Goal: Find specific page/section: Find specific page/section

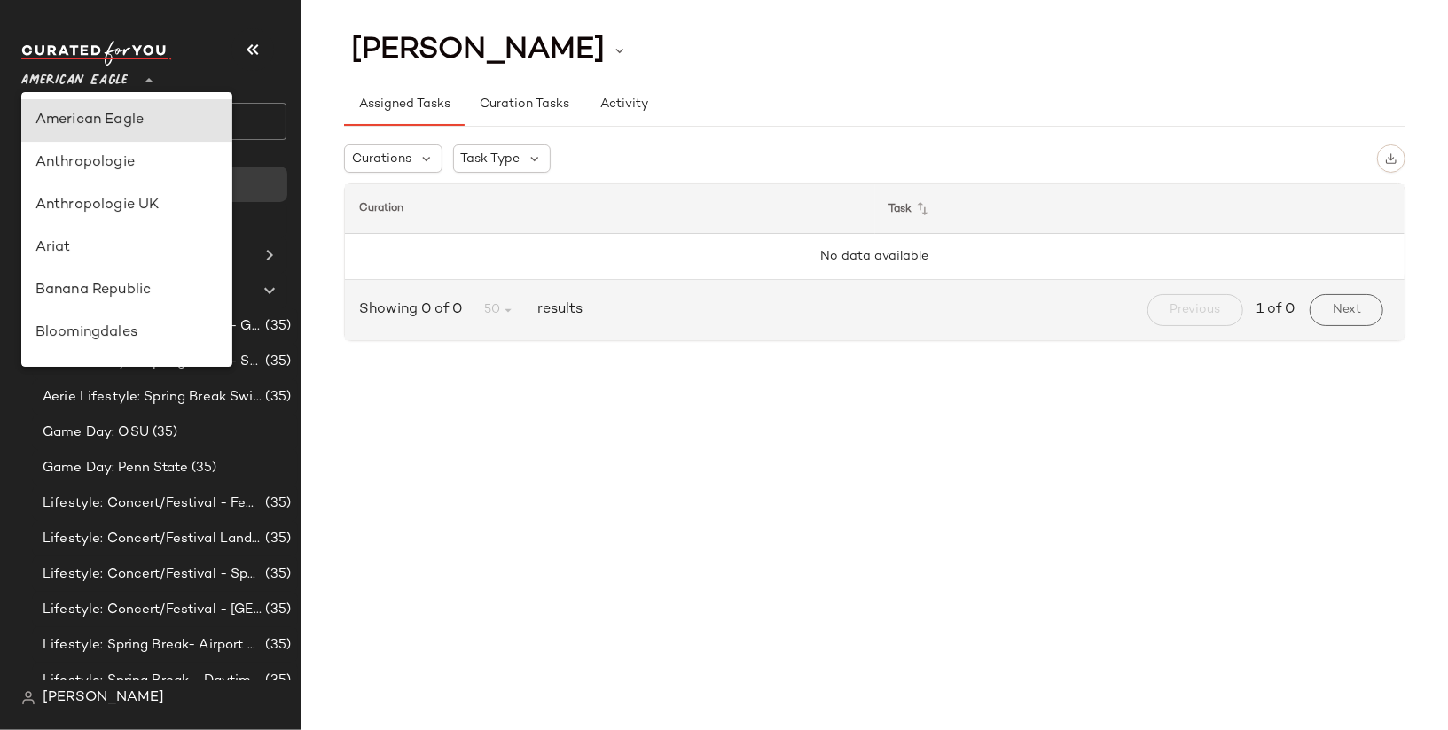
click at [121, 69] on span "American Eagle" at bounding box center [74, 76] width 106 height 32
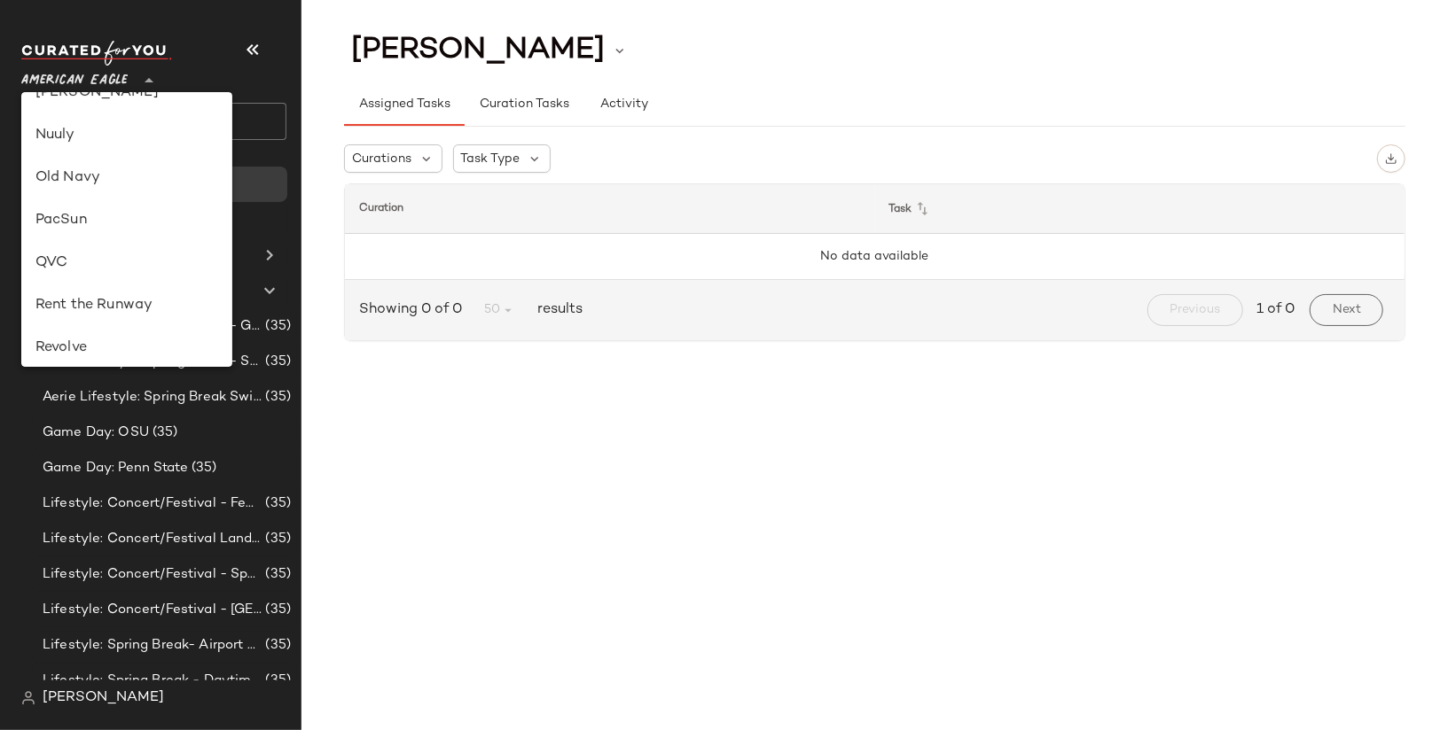
scroll to position [693, 0]
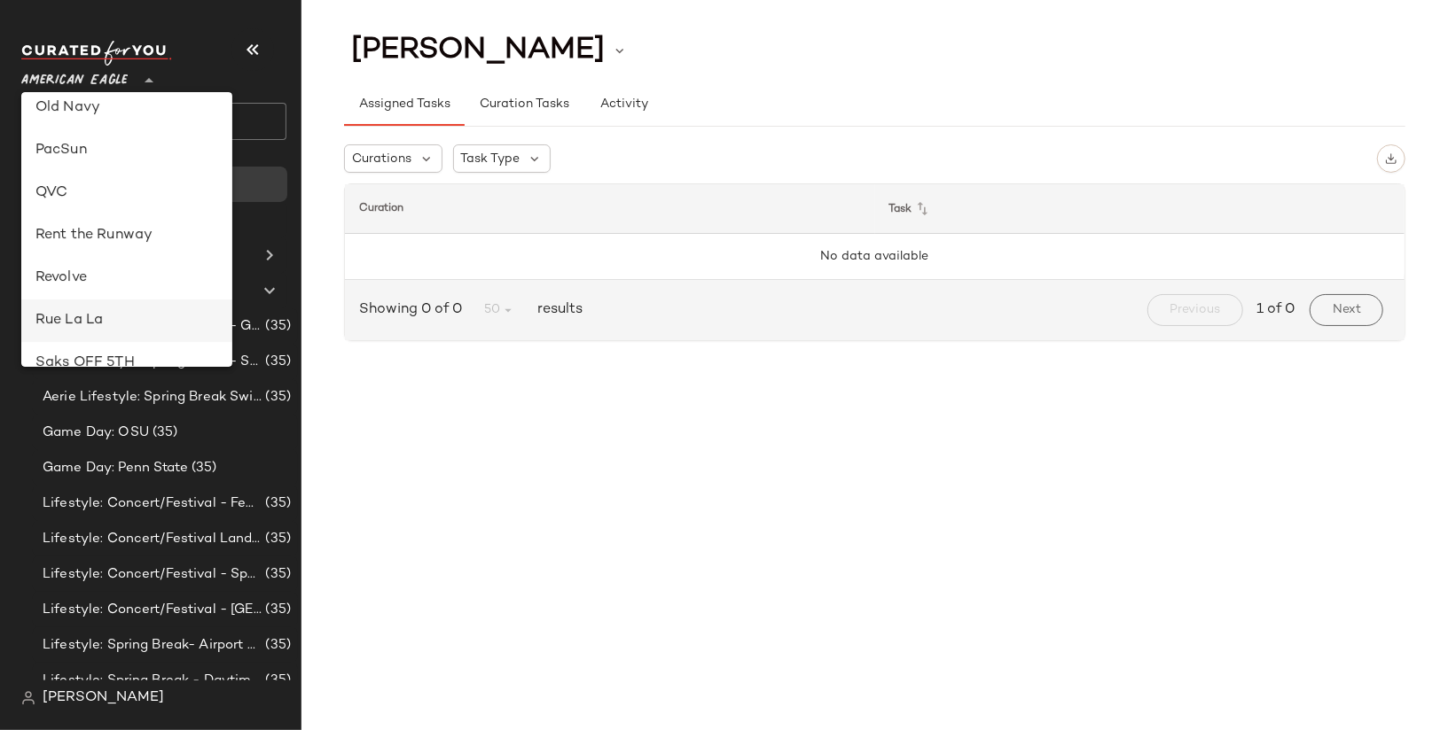
click at [137, 316] on div "Rue La La" at bounding box center [126, 320] width 183 height 21
type input "**"
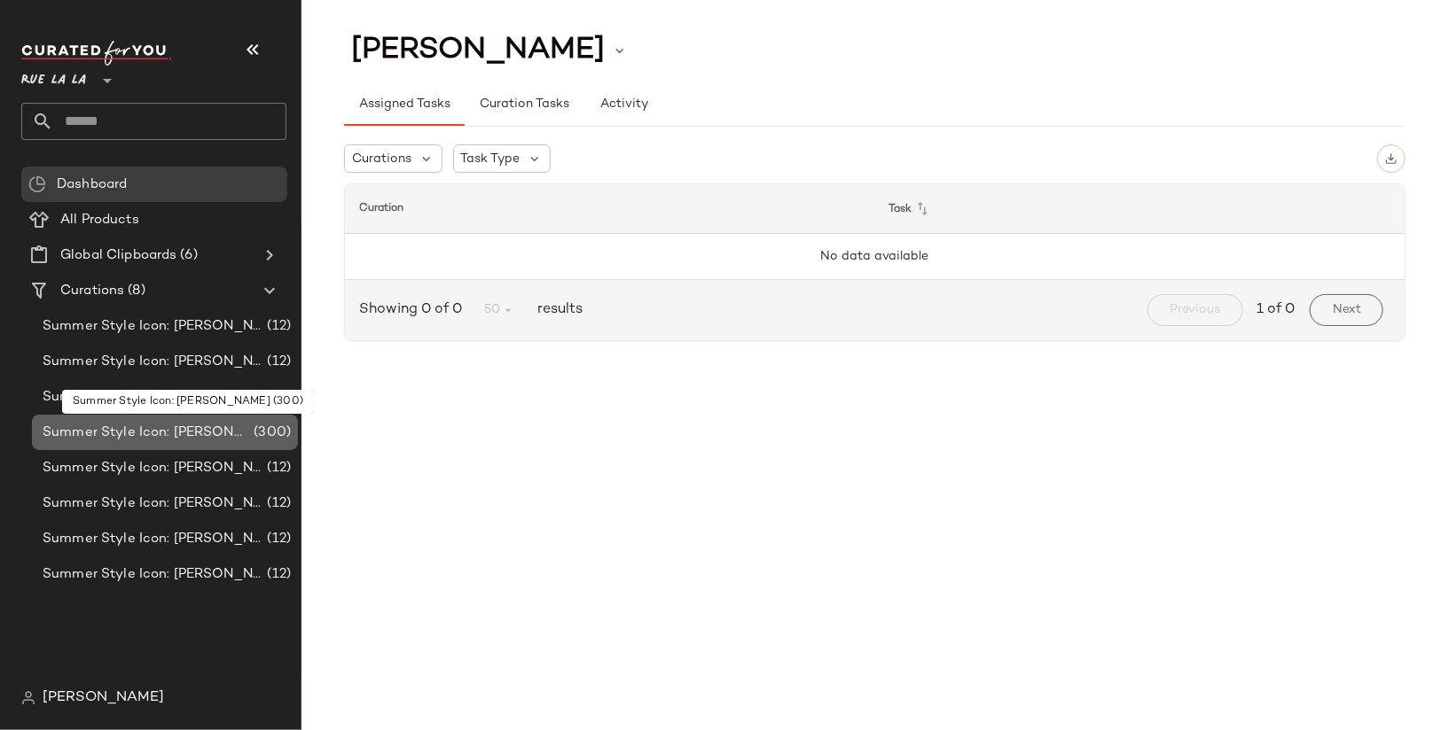
click at [151, 440] on span "Summer Style Icon: [PERSON_NAME]" at bounding box center [146, 433] width 207 height 20
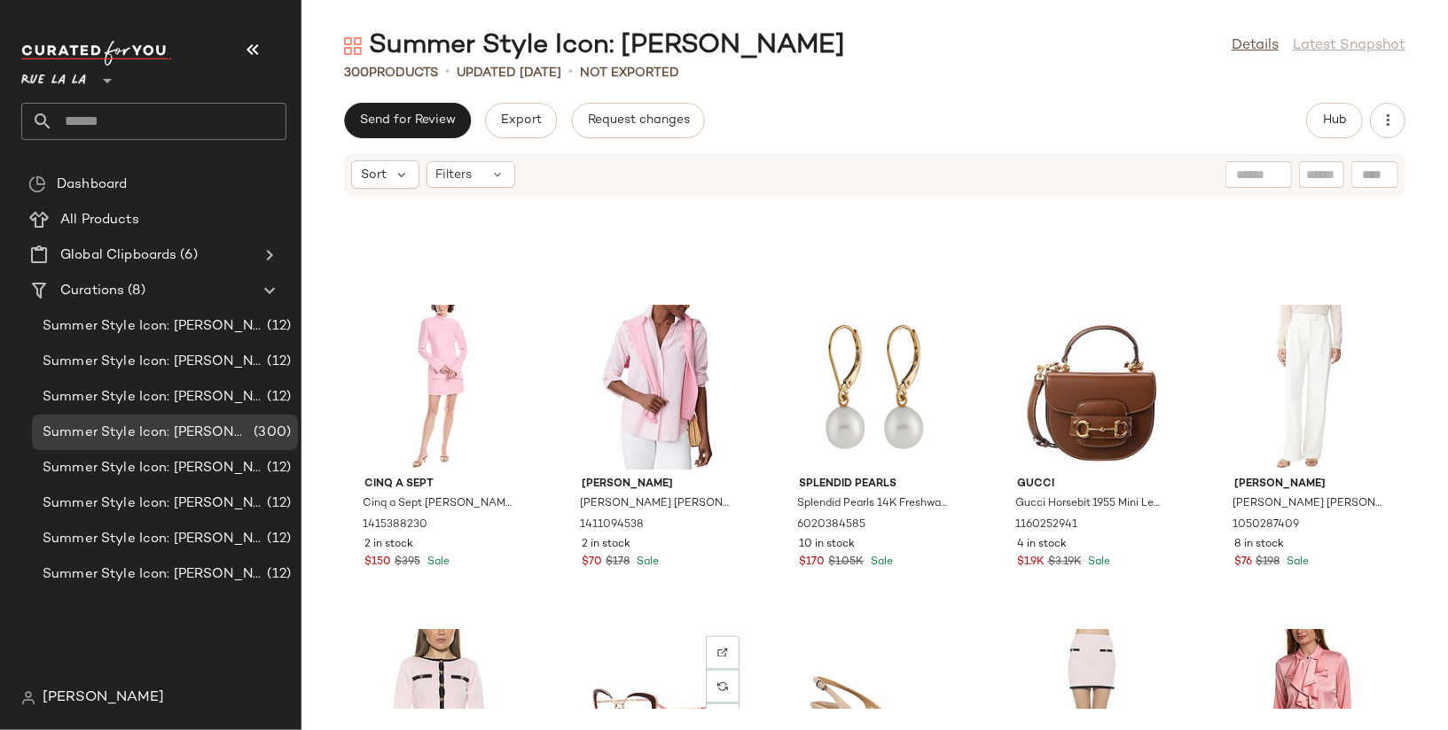
scroll to position [6078, 0]
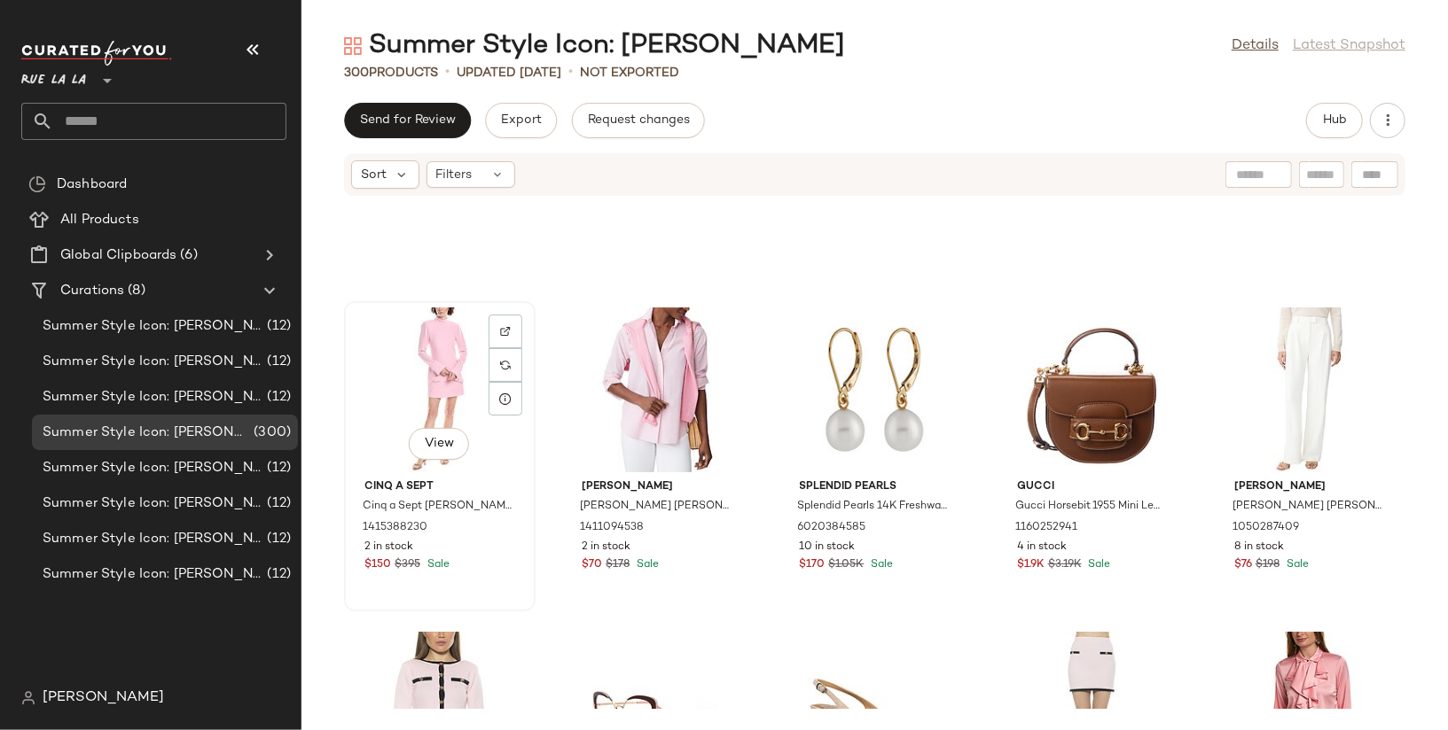
click at [449, 416] on div "View" at bounding box center [439, 390] width 179 height 165
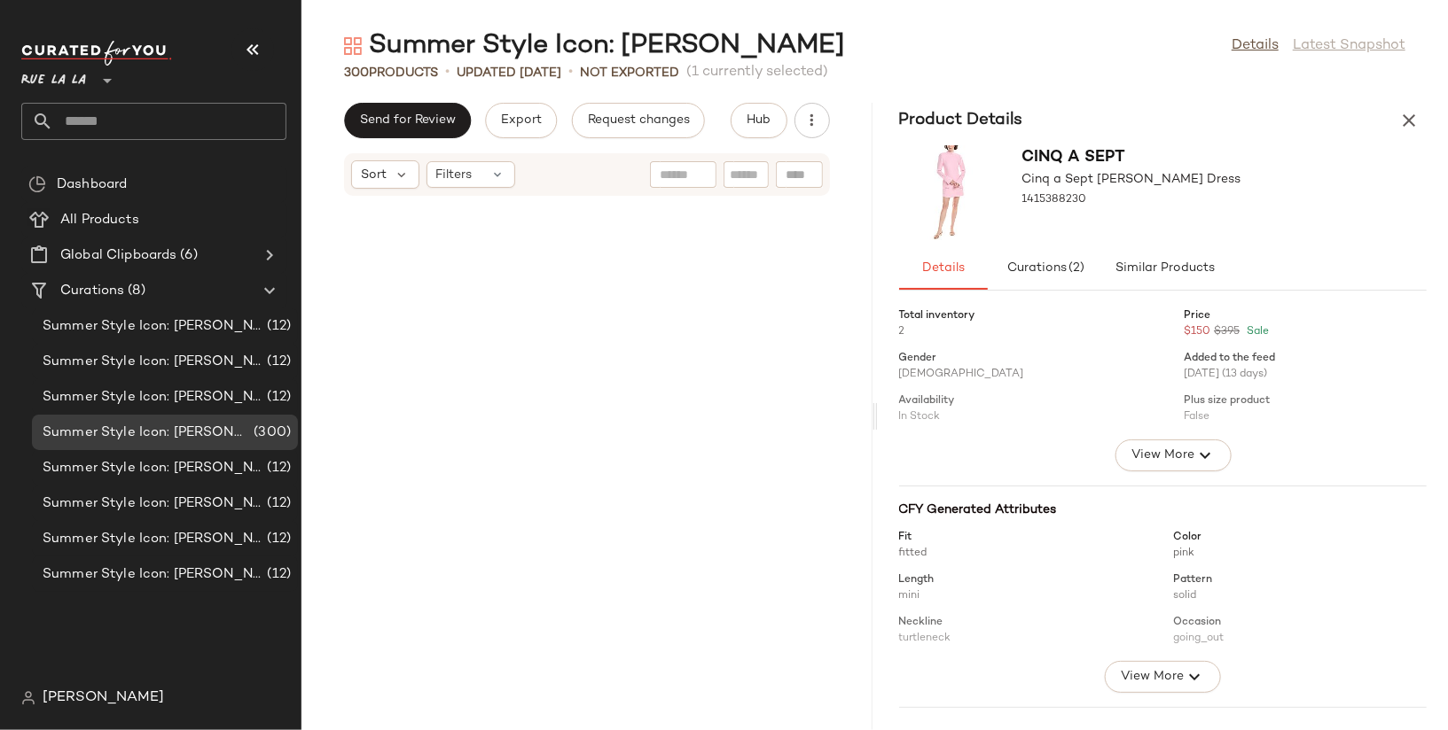
scroll to position [15250, 0]
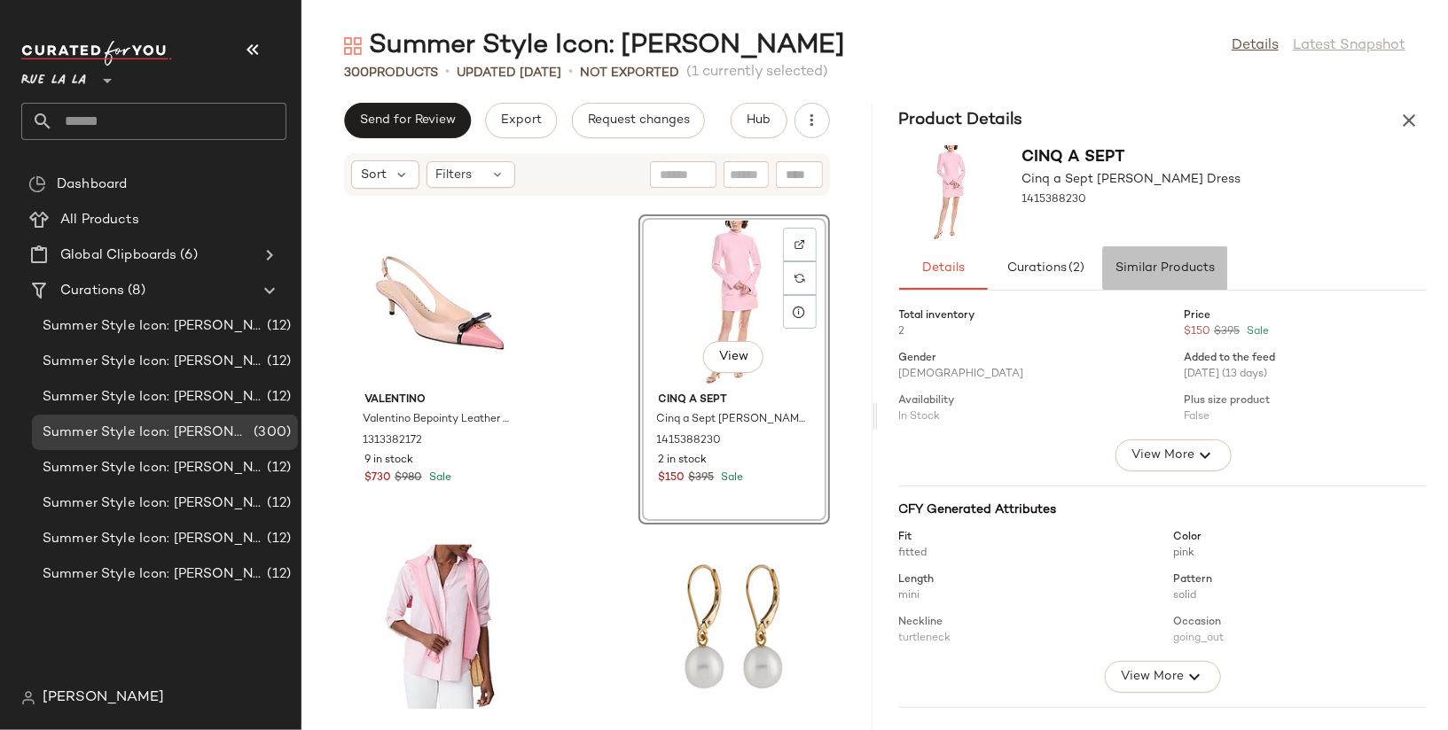
click at [1185, 264] on span "Similar Products" at bounding box center [1164, 269] width 100 height 14
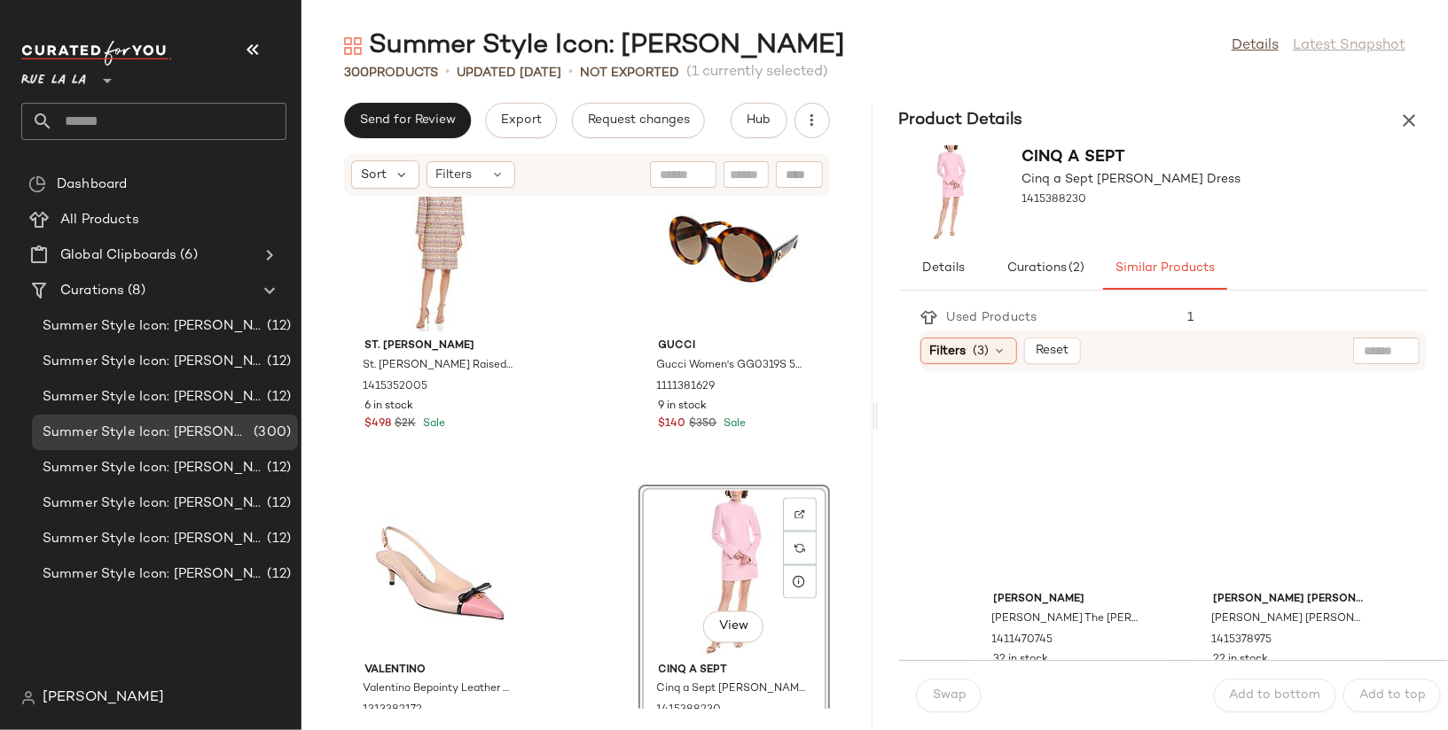
scroll to position [3214, 0]
click at [1413, 115] on icon "button" at bounding box center [1408, 120] width 21 height 21
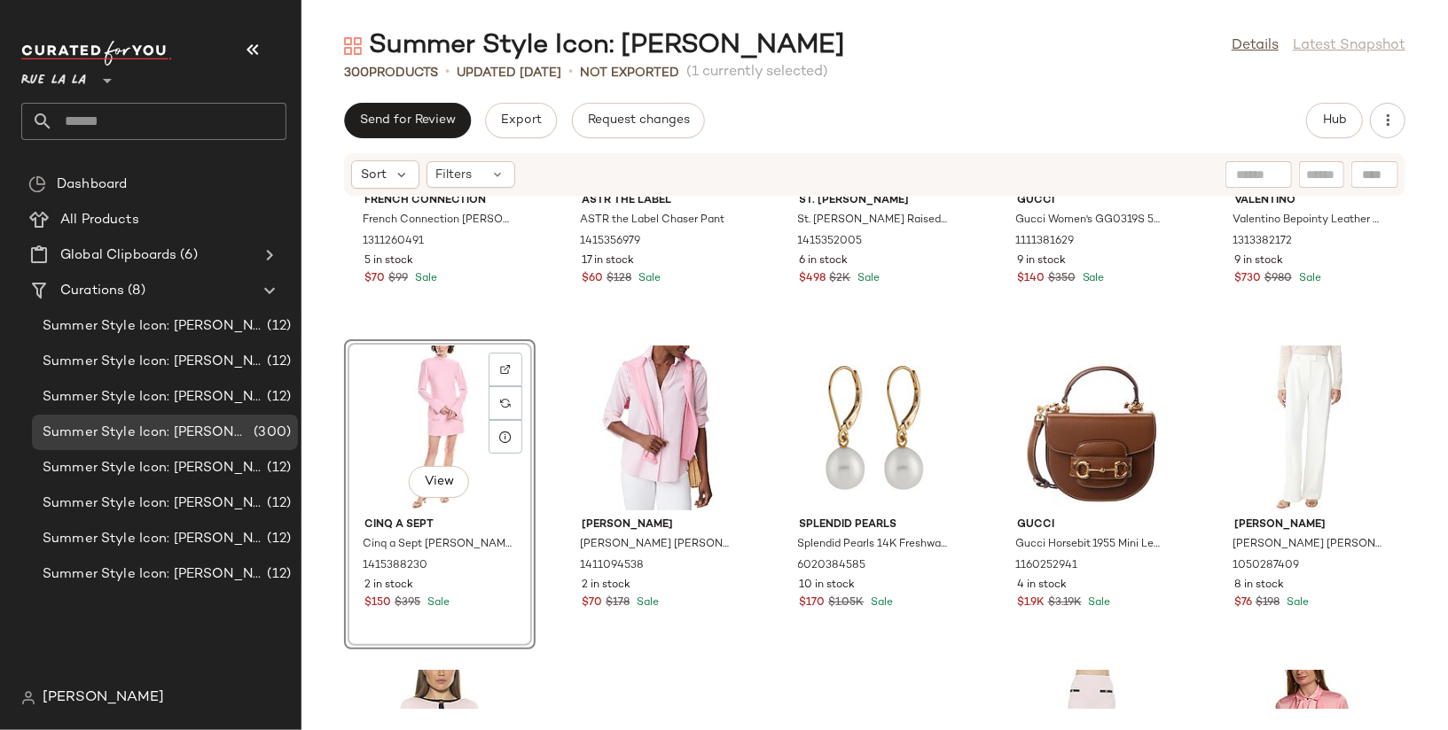
scroll to position [6041, 0]
click at [500, 562] on img "button" at bounding box center [502, 564] width 11 height 11
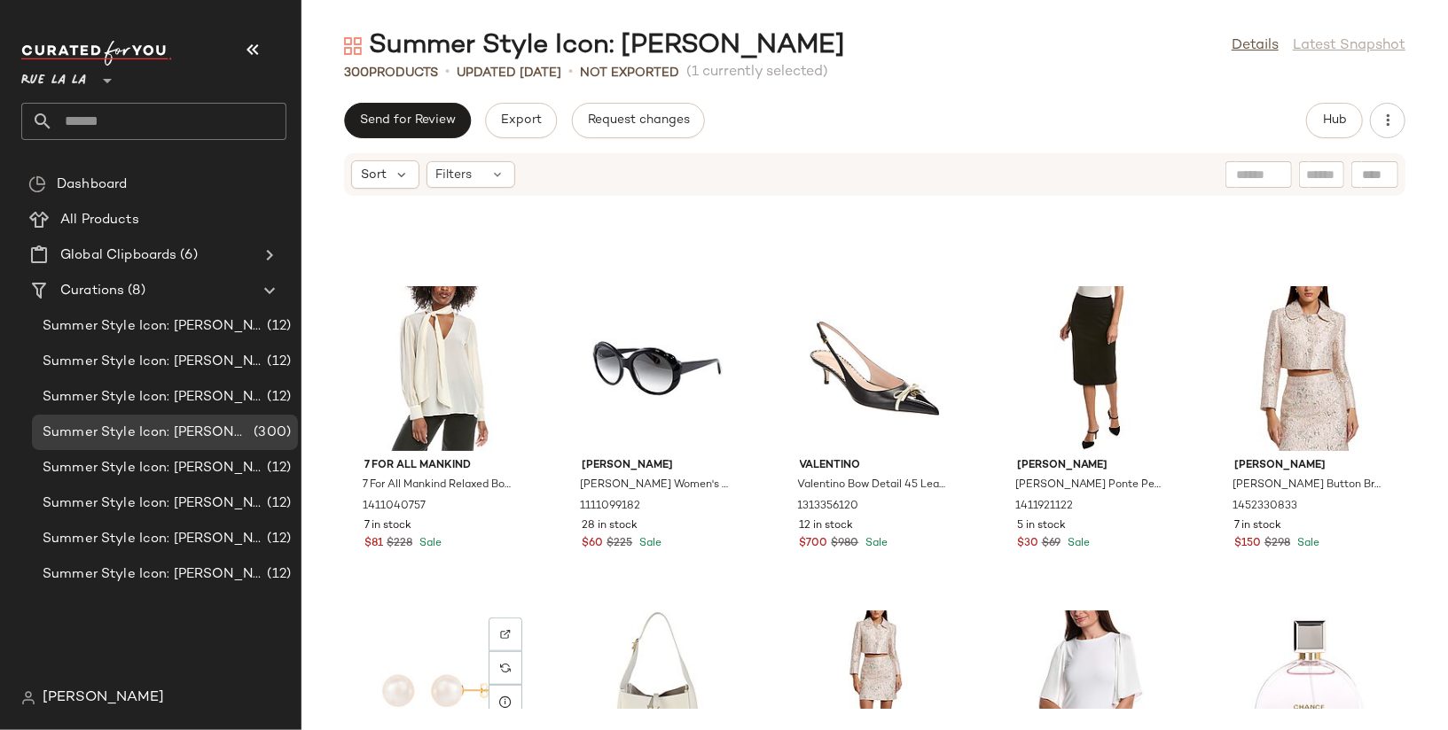
scroll to position [5124, 0]
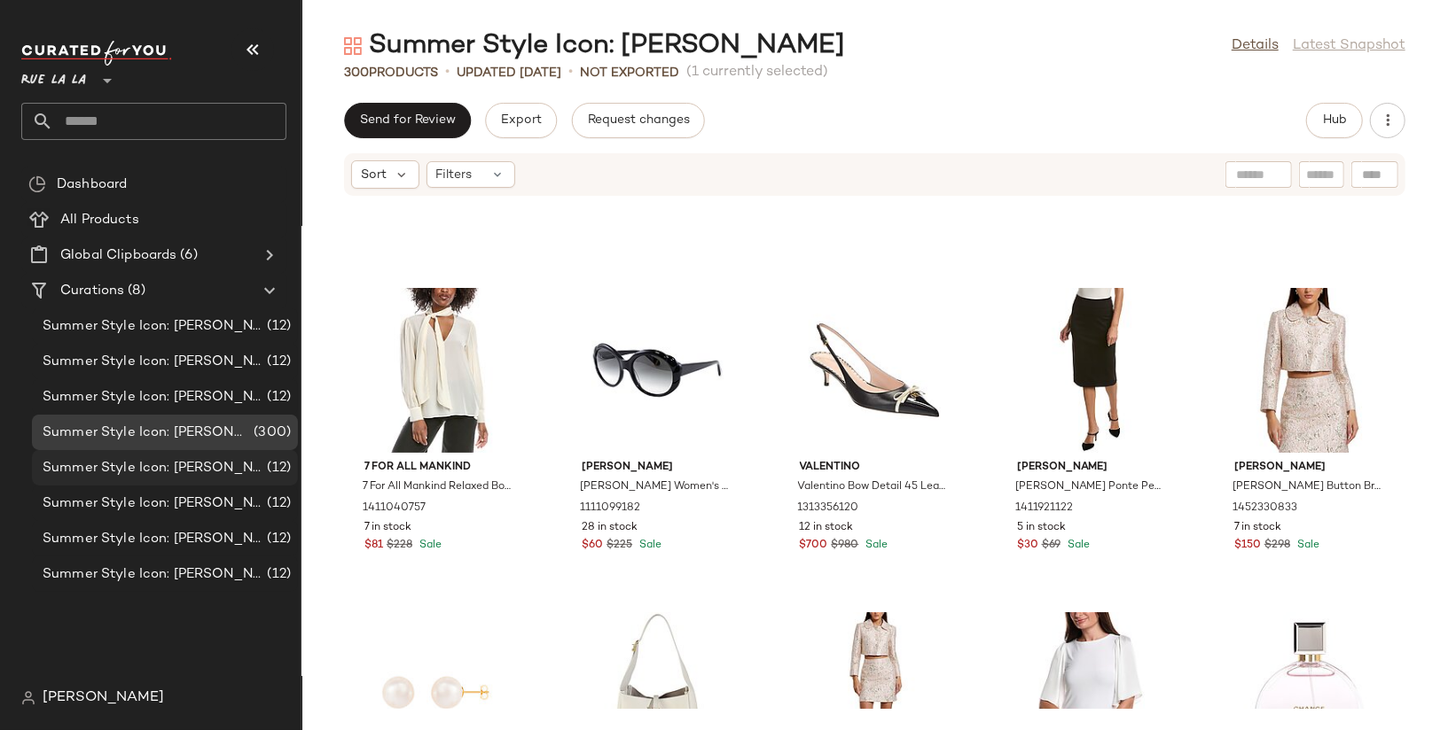
click at [221, 458] on span "Summer Style Icon: [PERSON_NAME] (Blue)" at bounding box center [153, 468] width 221 height 20
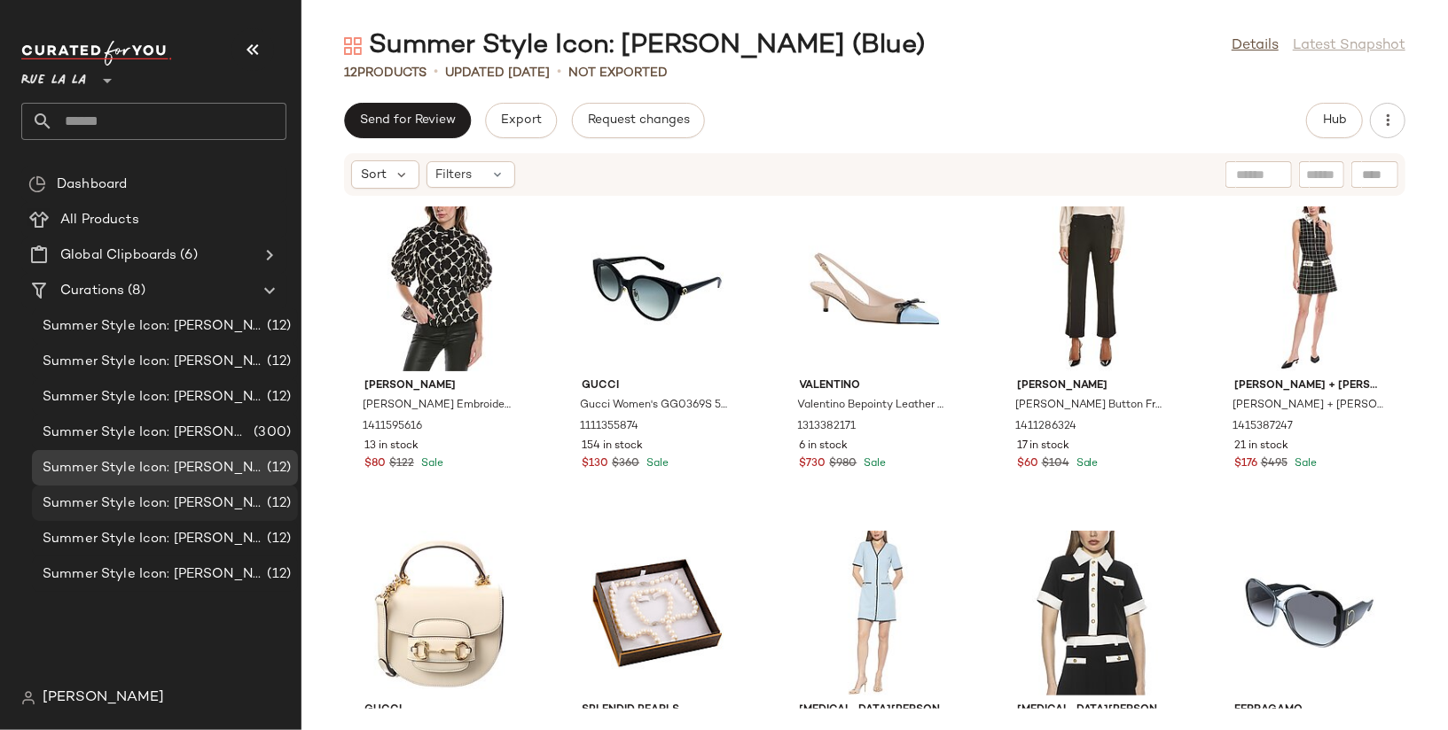
click at [227, 487] on div "Summer Style Icon: [PERSON_NAME] (Pink) (12)" at bounding box center [165, 503] width 266 height 35
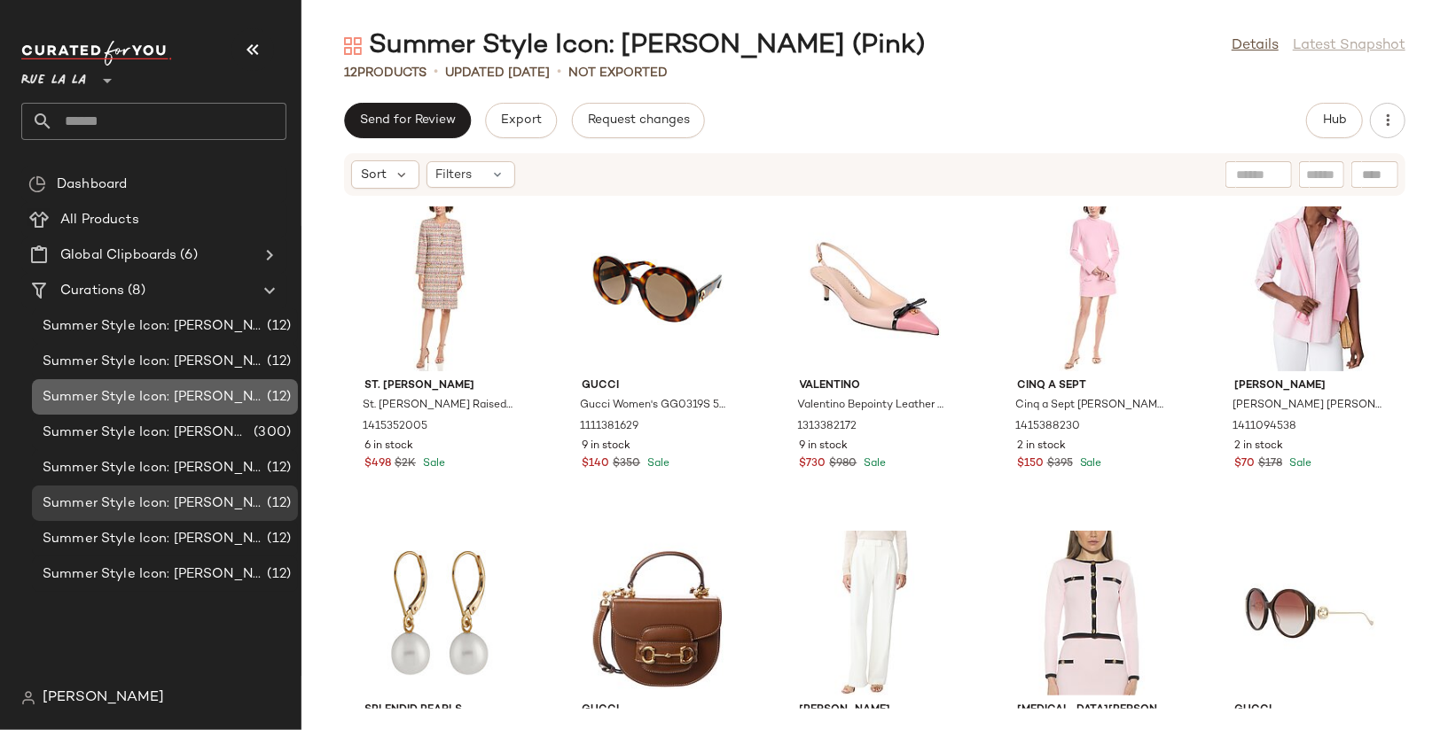
click at [243, 399] on span "Summer Style Icon: [PERSON_NAME]" at bounding box center [153, 397] width 221 height 20
